Goal: Task Accomplishment & Management: Manage account settings

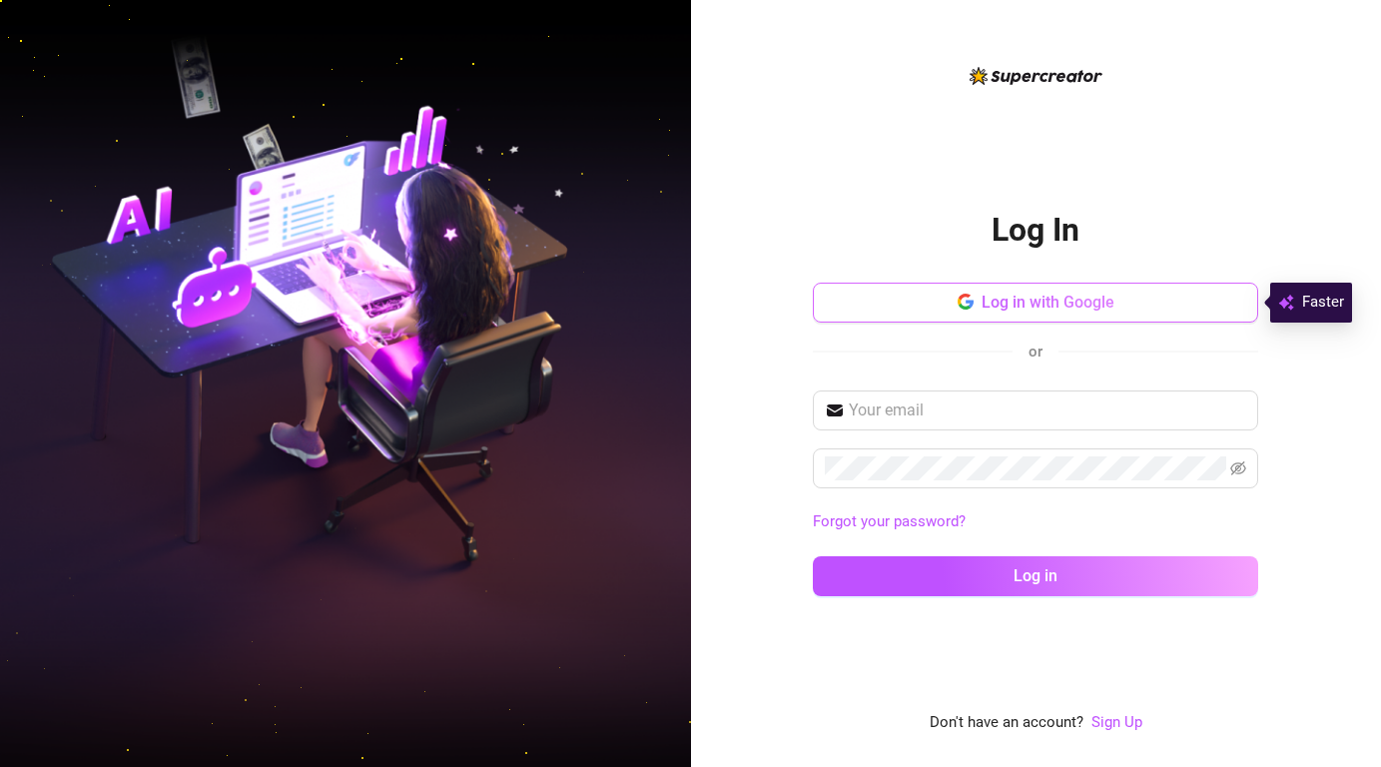
click at [999, 307] on span "Log in with Google" at bounding box center [1048, 302] width 133 height 19
click at [947, 301] on button "Log in with Google" at bounding box center [1035, 303] width 445 height 40
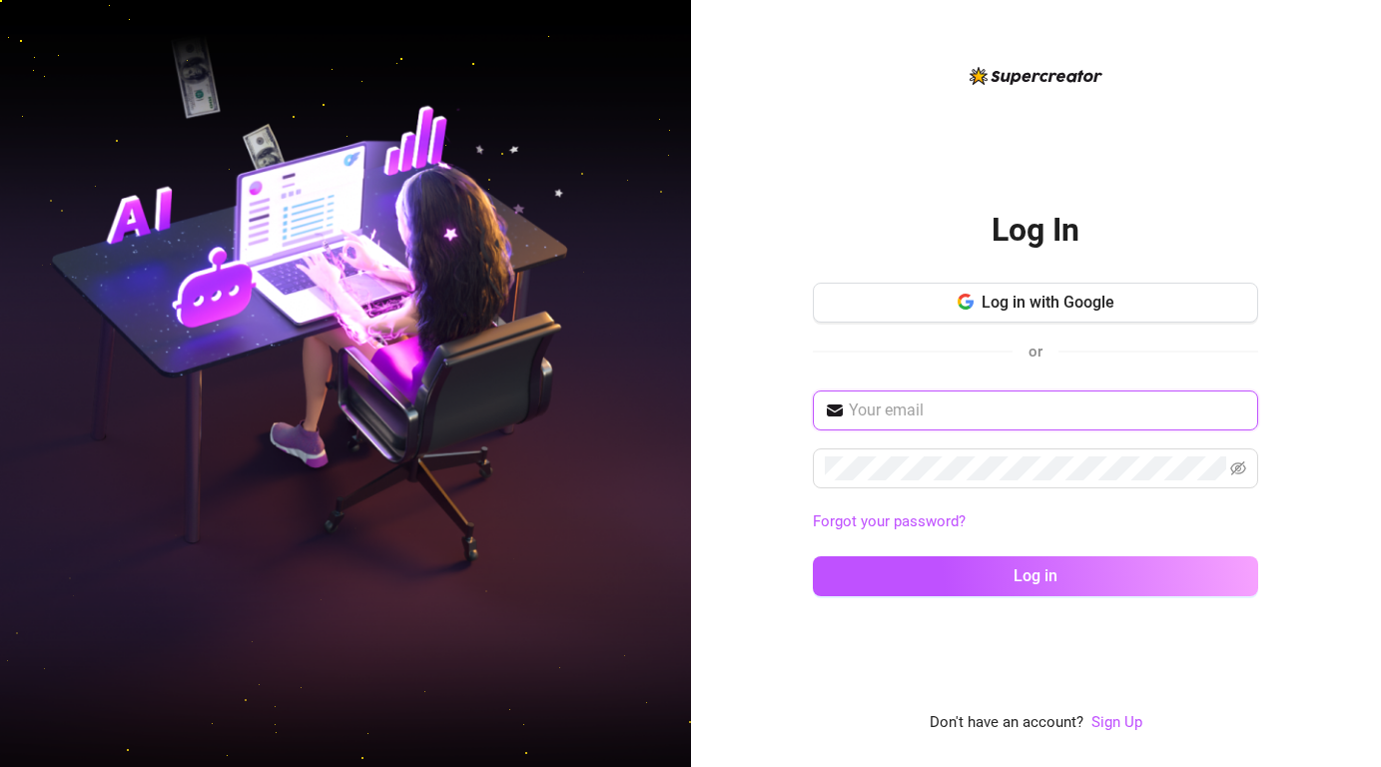
click at [1035, 418] on input "text" at bounding box center [1047, 410] width 397 height 24
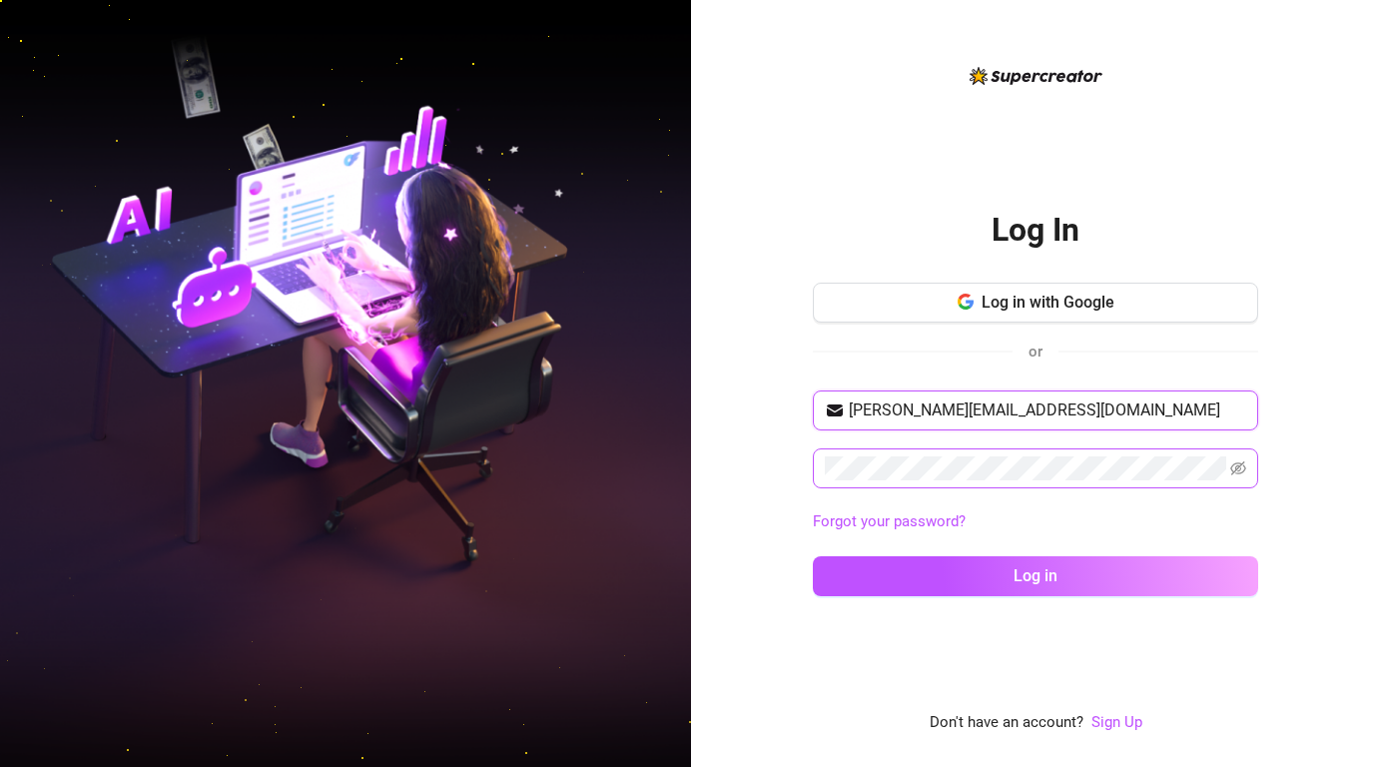
type input "[PERSON_NAME][EMAIL_ADDRESS][DOMAIN_NAME]"
click at [1240, 476] on span at bounding box center [1238, 468] width 16 height 24
click at [1239, 471] on icon "eye-invisible" at bounding box center [1238, 468] width 16 height 16
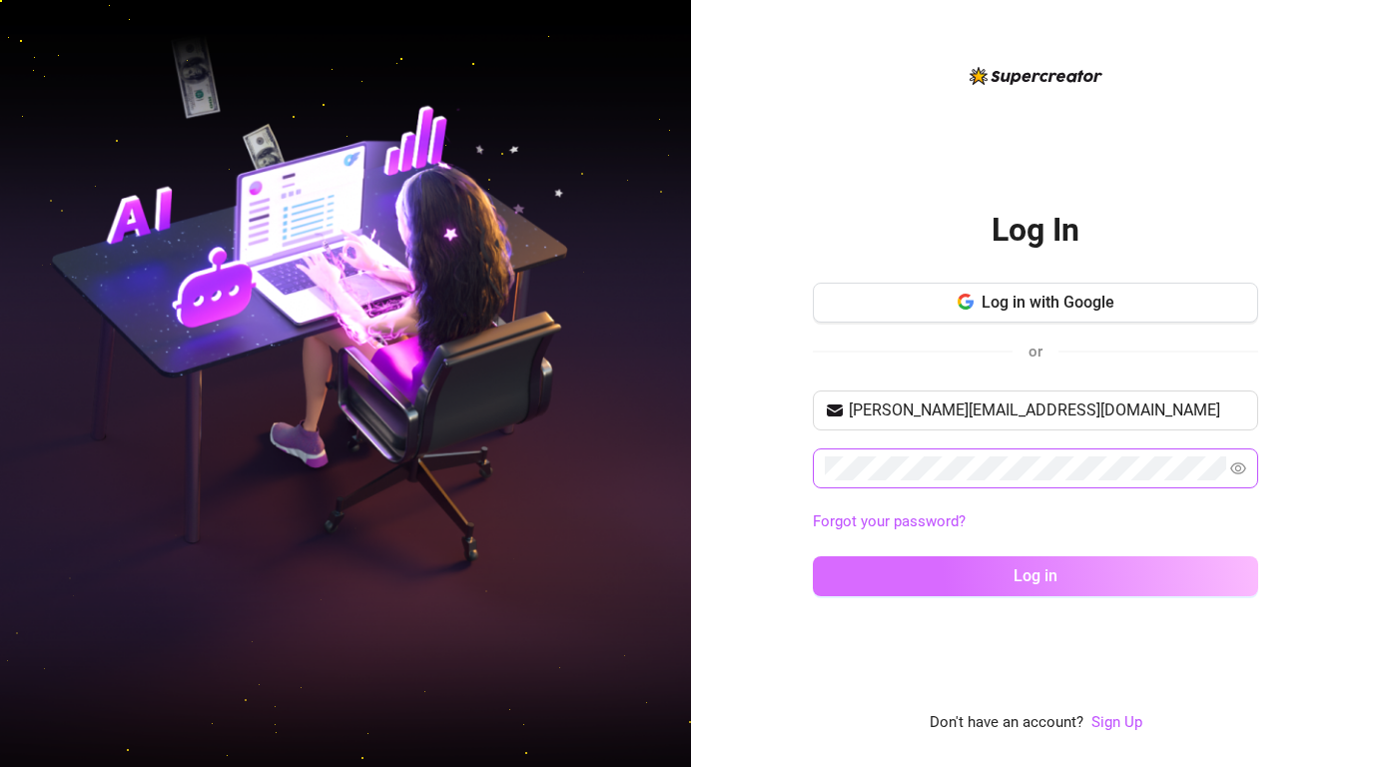
click at [1146, 581] on button "Log in" at bounding box center [1035, 576] width 445 height 40
